Goal: Find specific page/section: Find specific page/section

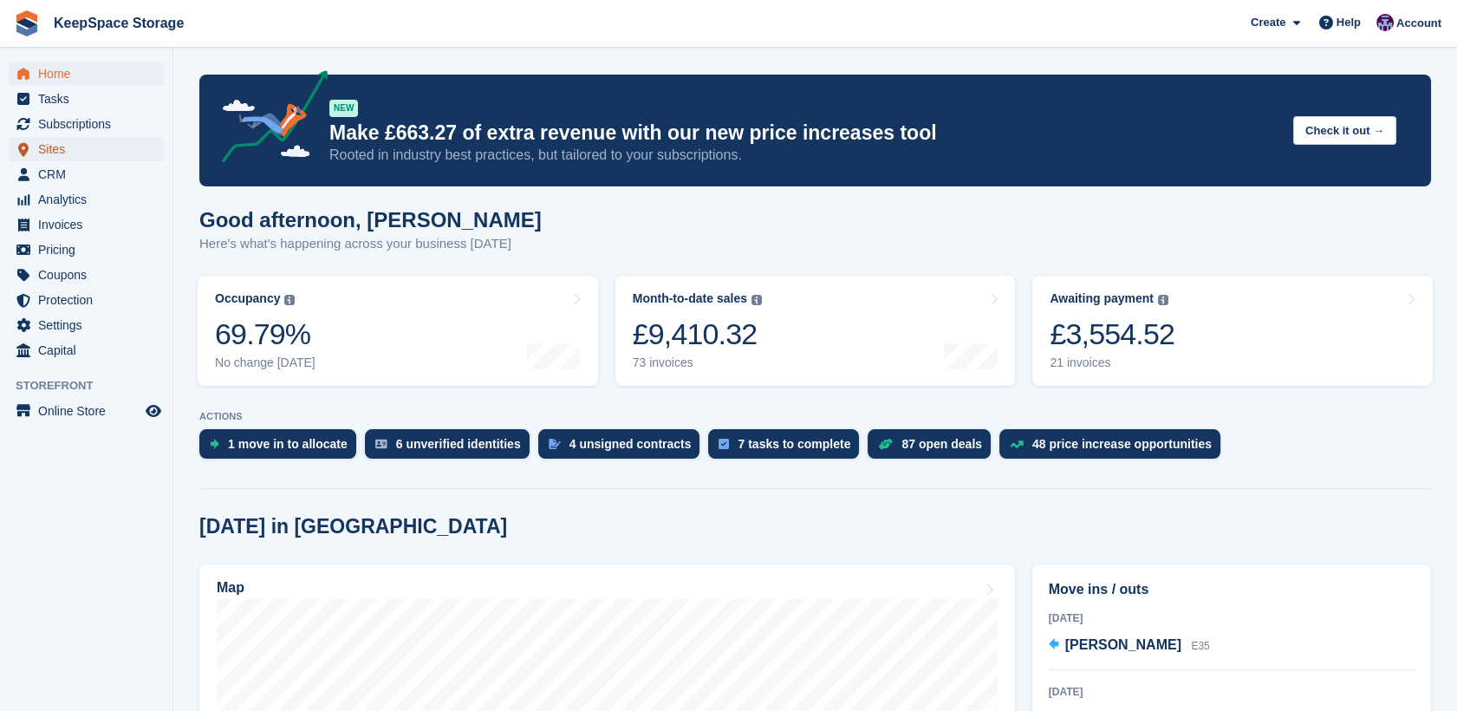
click at [77, 142] on span "Sites" at bounding box center [90, 149] width 104 height 24
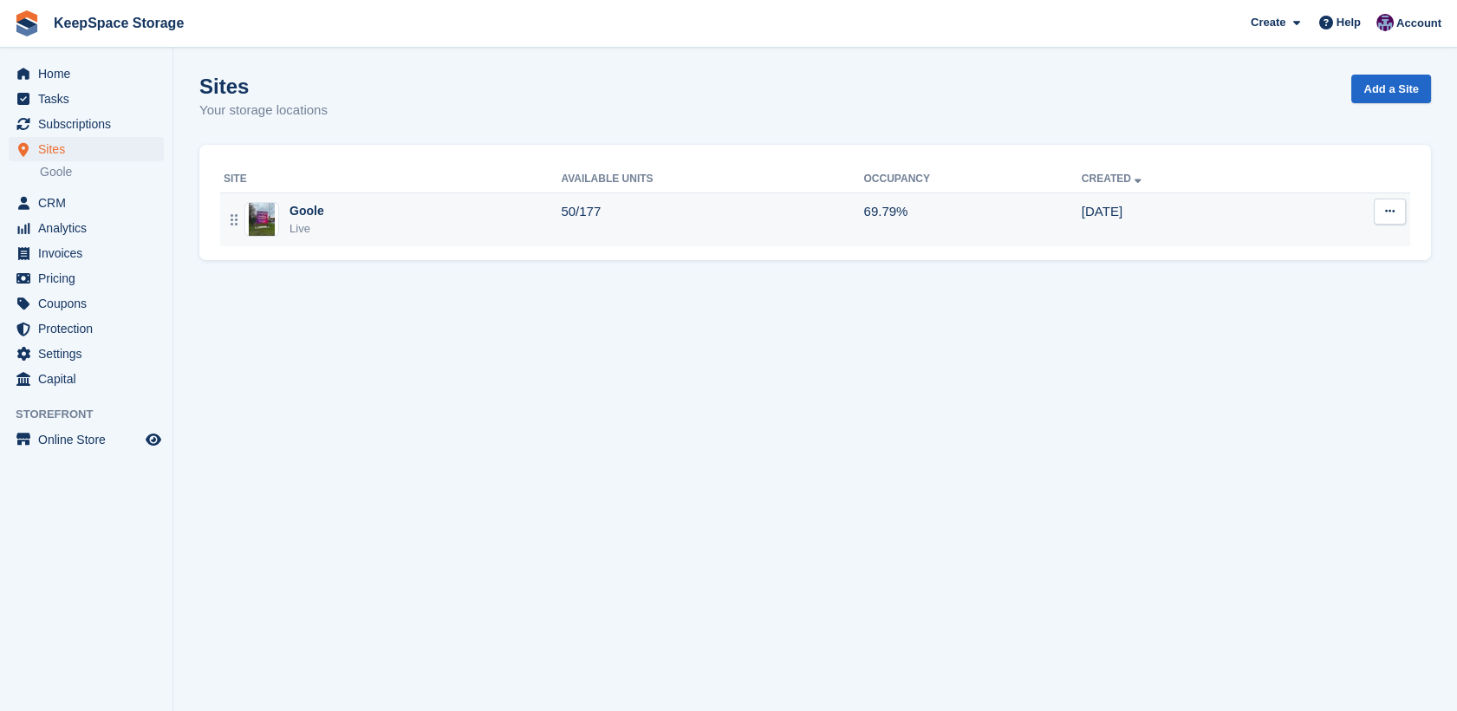
click at [397, 237] on td "Goole Live" at bounding box center [390, 219] width 341 height 54
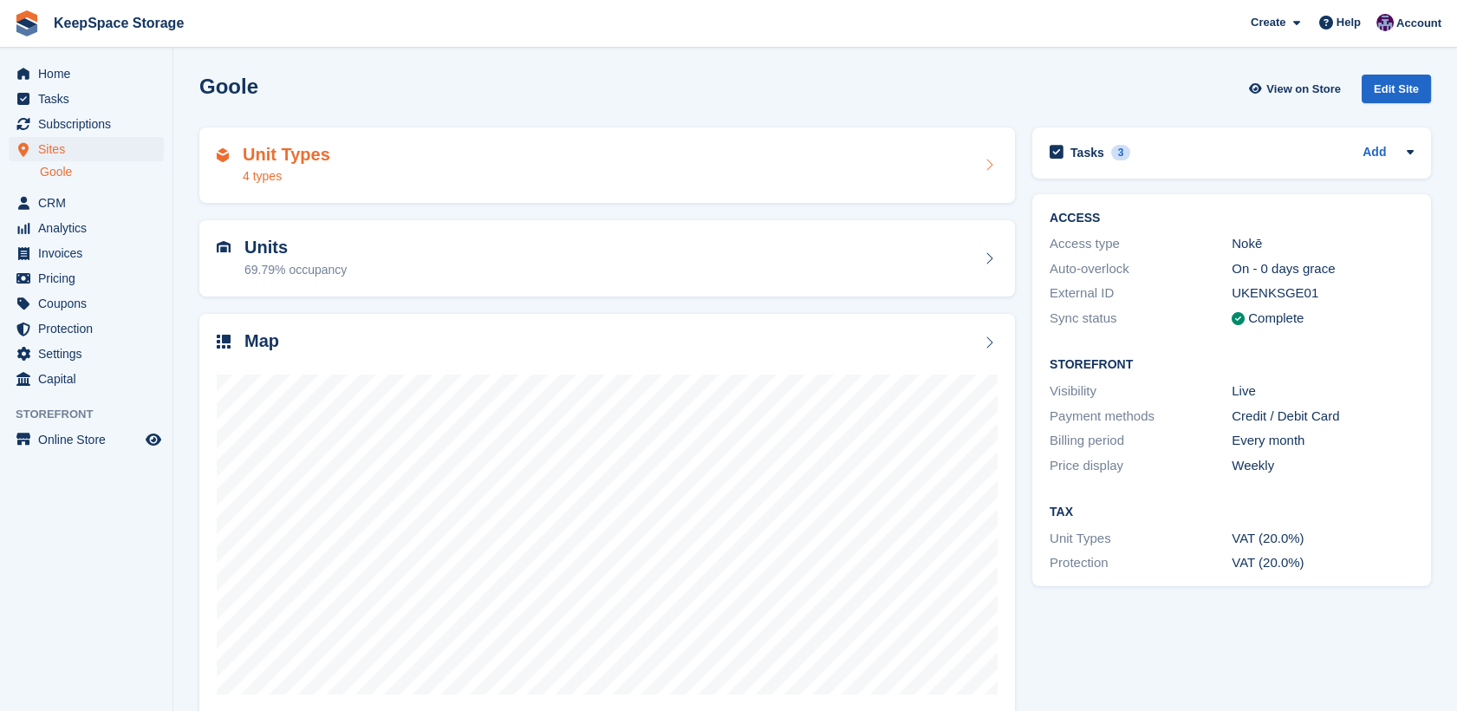
click at [856, 147] on div "Unit Types 4 types" at bounding box center [607, 166] width 781 height 42
